Goal: Task Accomplishment & Management: Complete application form

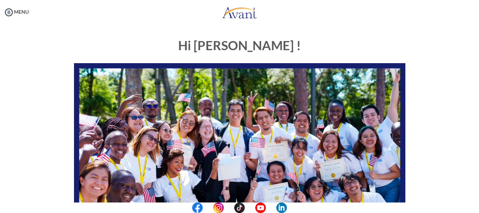
scroll to position [177, 0]
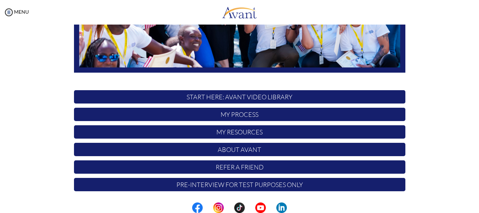
click at [475, 206] on center at bounding box center [239, 207] width 479 height 11
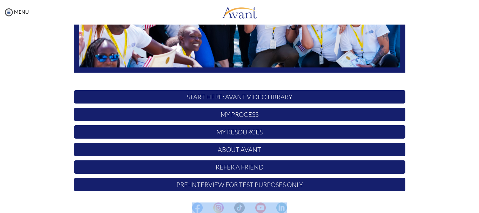
click at [475, 205] on center at bounding box center [239, 207] width 479 height 11
click at [476, 207] on center at bounding box center [239, 207] width 479 height 11
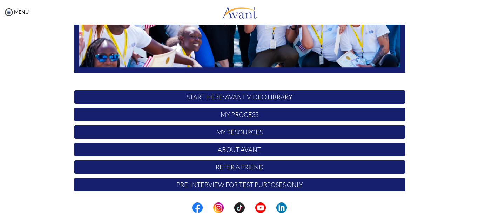
click at [255, 167] on p "Refer a Friend" at bounding box center [239, 166] width 331 height 13
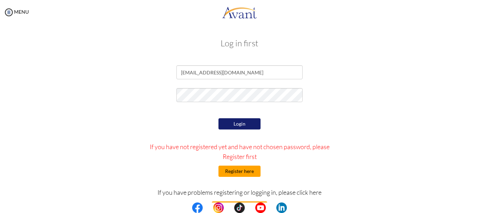
click at [240, 169] on button "Register here" at bounding box center [240, 171] width 42 height 11
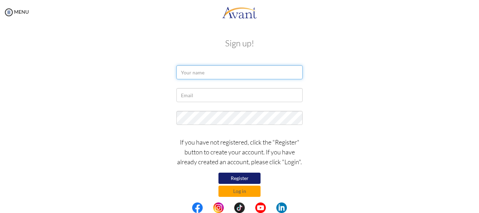
click at [186, 73] on input "text" at bounding box center [239, 72] width 126 height 14
type input "Massa [PERSON_NAME]"
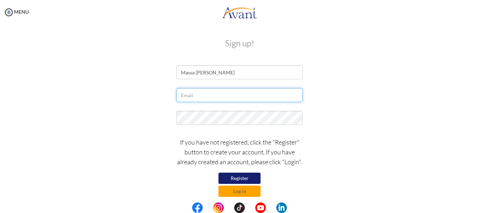
click at [189, 96] on input "text" at bounding box center [239, 95] width 126 height 14
type input "[EMAIL_ADDRESS][DOMAIN_NAME]"
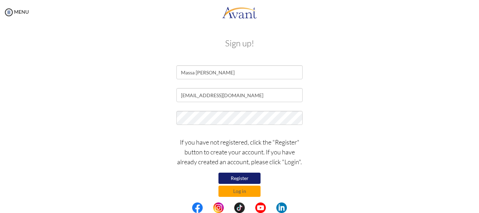
click at [345, 127] on div at bounding box center [239, 120] width 410 height 18
click at [239, 190] on button "Log in" at bounding box center [240, 191] width 42 height 11
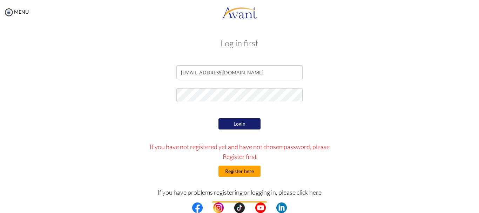
click at [231, 169] on button "Register here" at bounding box center [240, 171] width 42 height 11
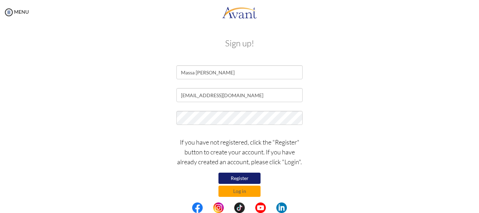
click at [305, 196] on div "If you have not registered, click the "Register" button to create your account.…" at bounding box center [239, 165] width 137 height 63
click at [240, 176] on button "Register" at bounding box center [240, 178] width 42 height 11
click at [240, 190] on button "Log in" at bounding box center [240, 191] width 42 height 11
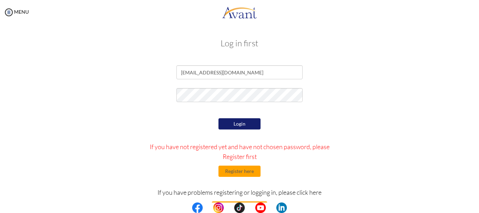
click at [235, 122] on button "Login" at bounding box center [240, 123] width 42 height 11
click at [242, 170] on button "Register here" at bounding box center [240, 171] width 42 height 11
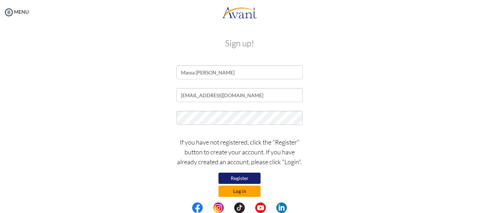
click at [239, 190] on button "Log in" at bounding box center [240, 191] width 42 height 11
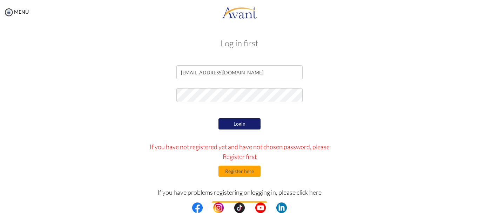
click at [476, 205] on center at bounding box center [239, 207] width 479 height 11
click at [476, 206] on center at bounding box center [239, 207] width 479 height 11
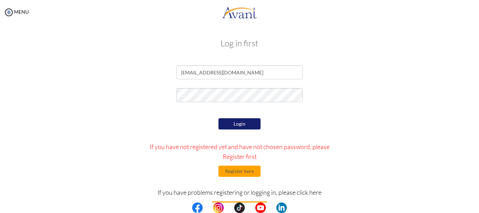
click at [476, 206] on center at bounding box center [239, 207] width 479 height 11
click at [476, 205] on center at bounding box center [239, 207] width 479 height 11
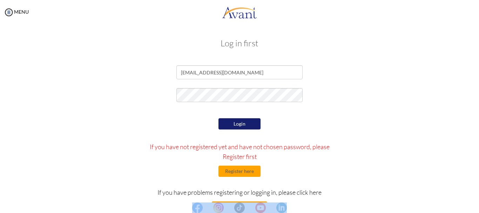
click at [476, 205] on center at bounding box center [239, 207] width 479 height 11
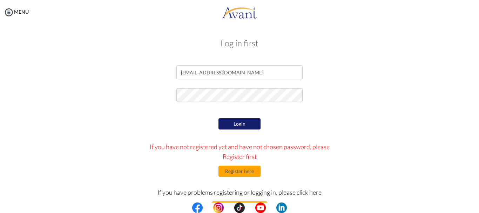
click at [314, 191] on p "If you have problems registering or logging in, please click here" at bounding box center [239, 192] width 195 height 10
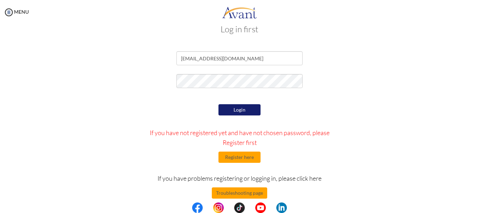
scroll to position [23, 0]
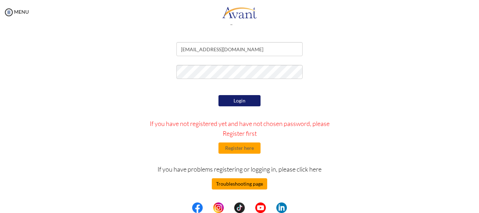
click at [231, 182] on button "Troubleshooting page" at bounding box center [239, 183] width 55 height 11
click at [231, 182] on div "Login If you have not registered yet and have not chosen password, please Regis…" at bounding box center [239, 159] width 205 height 132
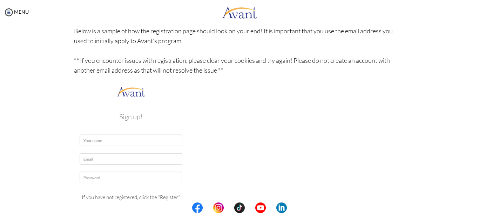
scroll to position [98, 0]
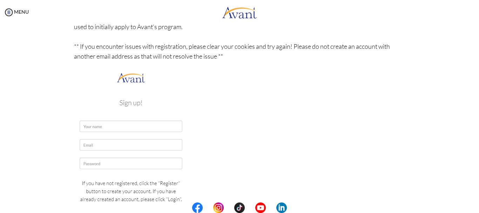
click at [89, 123] on img at bounding box center [131, 154] width 114 height 166
click at [103, 122] on img at bounding box center [131, 154] width 114 height 166
click at [102, 124] on img at bounding box center [131, 154] width 114 height 166
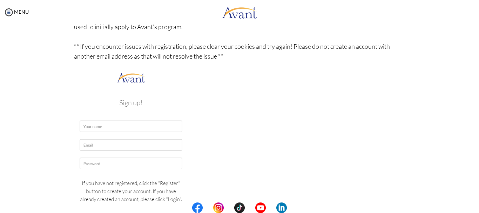
click at [102, 124] on img at bounding box center [131, 154] width 114 height 166
click at [84, 123] on img at bounding box center [131, 154] width 114 height 166
click at [130, 101] on img at bounding box center [131, 154] width 114 height 166
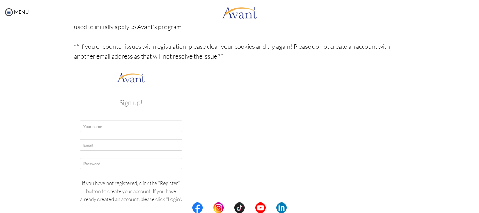
click at [104, 122] on img at bounding box center [131, 154] width 114 height 166
click at [104, 124] on img at bounding box center [131, 154] width 114 height 166
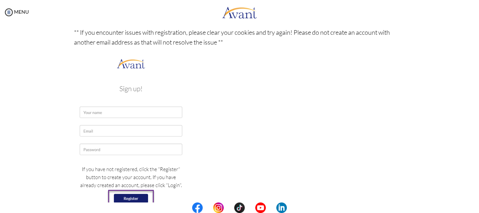
scroll to position [126, 0]
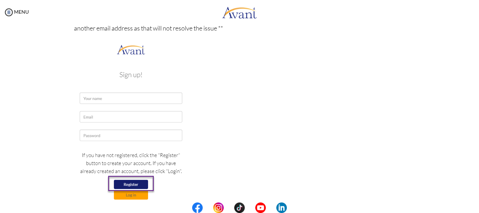
click at [129, 182] on img at bounding box center [131, 126] width 114 height 166
click at [140, 29] on p "Below is a sample of how the registration page should look on your end! It is i…" at bounding box center [239, 106] width 331 height 244
click at [90, 113] on img at bounding box center [131, 126] width 114 height 166
click at [100, 94] on img at bounding box center [131, 126] width 114 height 166
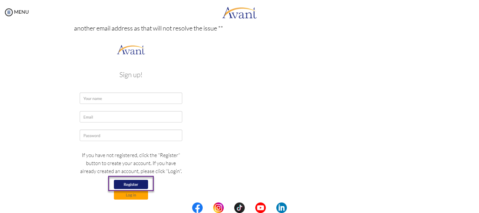
click at [100, 94] on img at bounding box center [131, 126] width 114 height 166
click at [96, 134] on img at bounding box center [131, 126] width 114 height 166
click at [123, 183] on img at bounding box center [131, 126] width 114 height 166
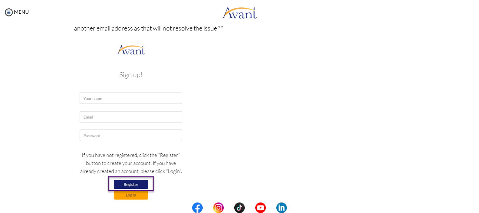
click at [95, 96] on img at bounding box center [131, 126] width 114 height 166
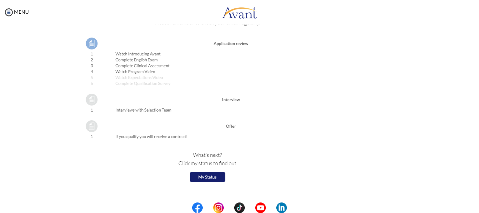
scroll to position [758, 0]
click at [203, 174] on img at bounding box center [177, 74] width 206 height 224
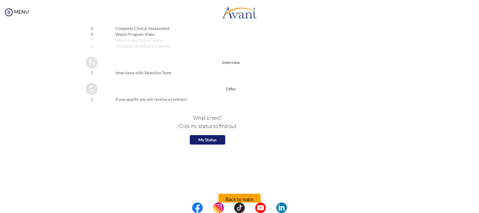
scroll to position [807, 0]
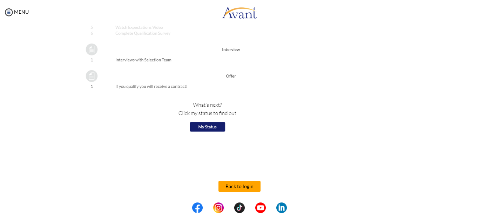
click at [234, 185] on button "Back to login" at bounding box center [240, 186] width 42 height 11
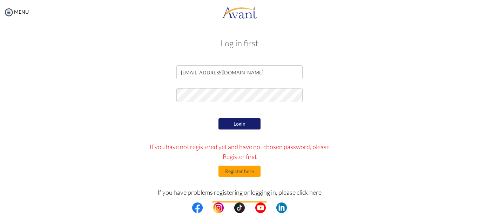
click at [237, 123] on button "Login" at bounding box center [240, 123] width 42 height 11
click at [0, 0] on div at bounding box center [0, 0] width 0 height 0
click at [238, 121] on button "Login" at bounding box center [240, 123] width 42 height 11
click at [0, 0] on div at bounding box center [0, 0] width 0 height 0
click at [237, 170] on button "Register here" at bounding box center [240, 171] width 42 height 11
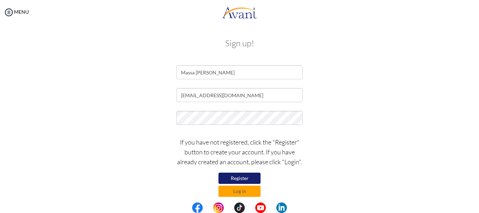
click at [240, 177] on button "Register" at bounding box center [240, 178] width 42 height 11
click at [9, 11] on img at bounding box center [9, 12] width 11 height 11
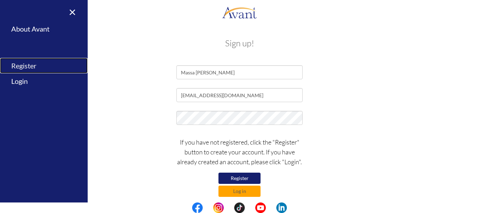
click at [26, 65] on link "Register" at bounding box center [44, 66] width 88 height 16
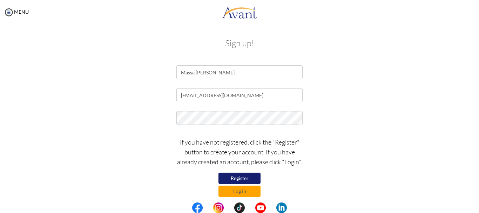
click at [240, 177] on button "Register" at bounding box center [240, 178] width 42 height 11
click at [474, 201] on div "My Status What is the next step? We would like you to watch the introductory vi…" at bounding box center [239, 131] width 479 height 213
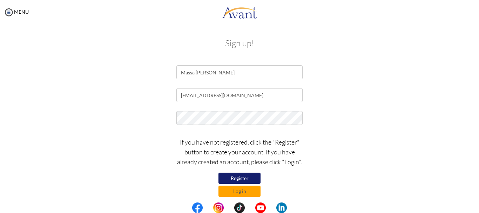
click at [474, 201] on div "My Status What is the next step? We would like you to watch the introductory vi…" at bounding box center [239, 131] width 479 height 213
